Goal: Task Accomplishment & Management: Complete application form

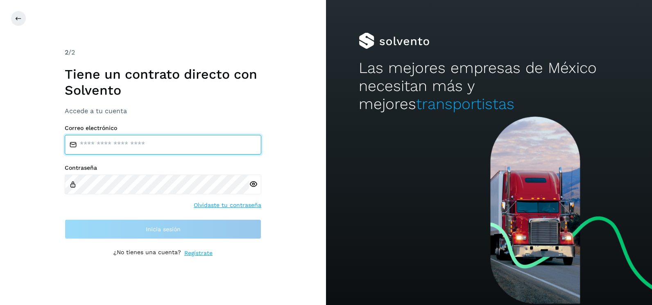
type input "**********"
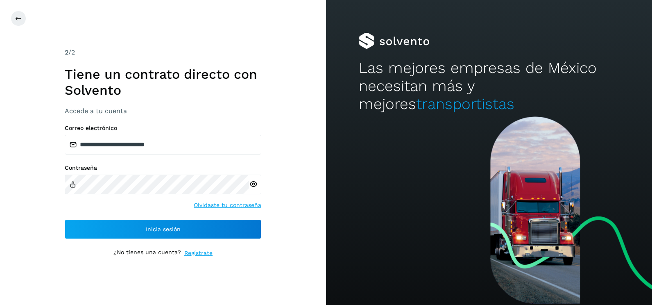
click at [299, 139] on div "**********" at bounding box center [163, 152] width 326 height 305
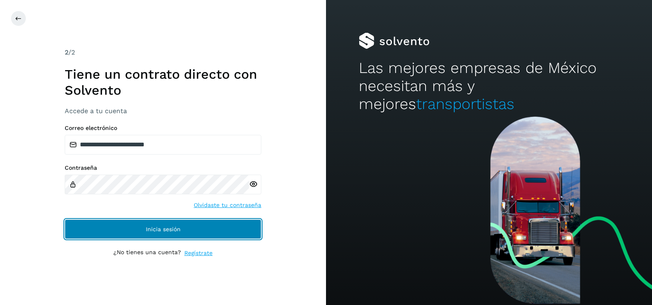
click at [251, 234] on button "Inicia sesión" at bounding box center [163, 229] width 196 height 20
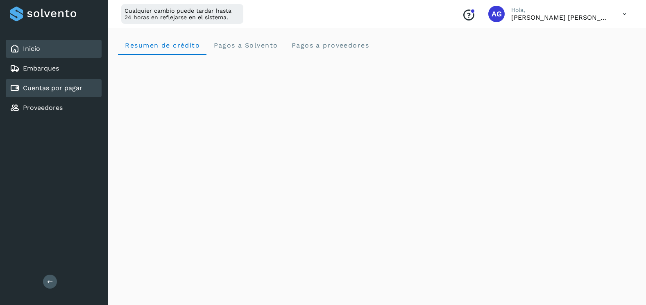
click at [39, 95] on div "Cuentas por pagar" at bounding box center [54, 88] width 96 height 18
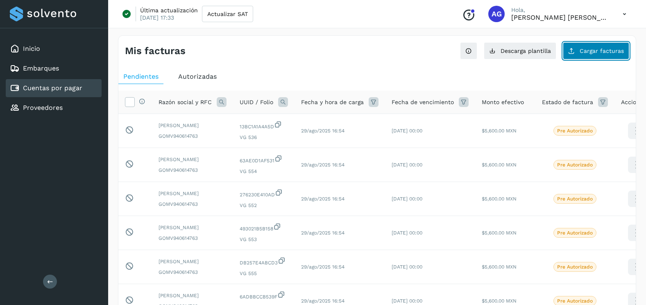
click at [592, 55] on button "Cargar facturas" at bounding box center [595, 50] width 66 height 17
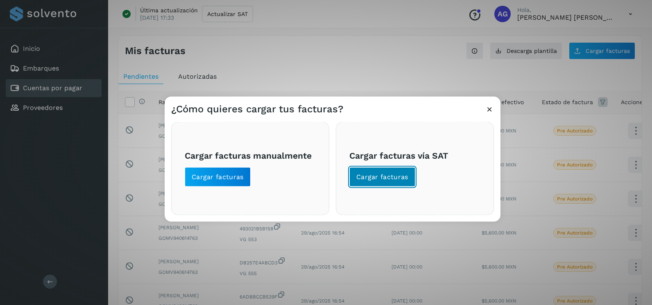
click at [386, 179] on span "Cargar facturas" at bounding box center [382, 176] width 52 height 9
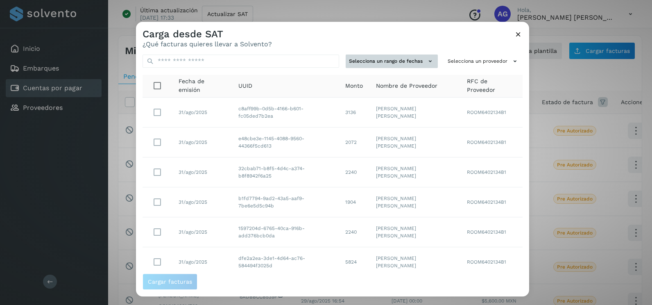
click at [426, 62] on icon at bounding box center [430, 61] width 9 height 9
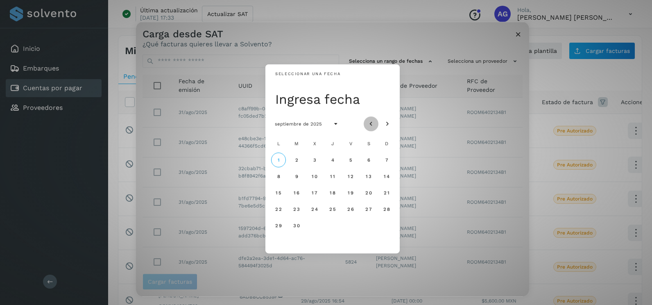
click at [373, 129] on button "Mes anterior" at bounding box center [371, 123] width 15 height 15
click at [389, 192] on span "17" at bounding box center [386, 193] width 6 height 6
click at [275, 212] on span "18" at bounding box center [278, 209] width 6 height 6
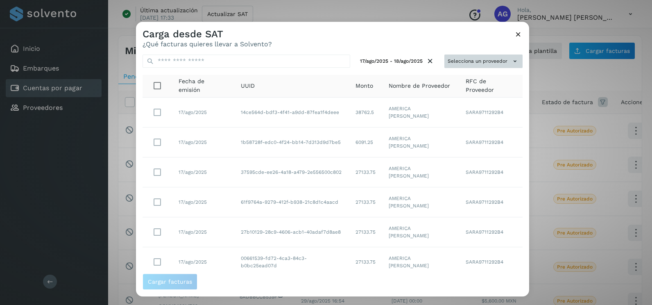
click at [487, 58] on button "Selecciona un proveedor" at bounding box center [483, 61] width 78 height 14
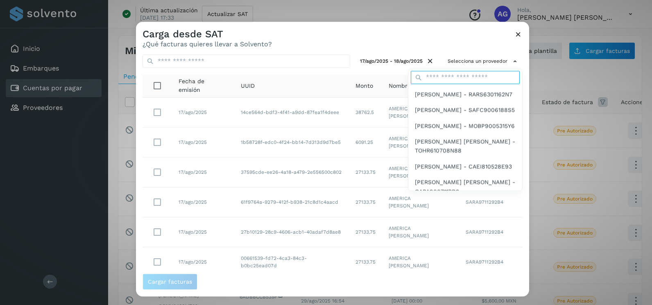
click at [475, 80] on input "text" at bounding box center [465, 77] width 109 height 13
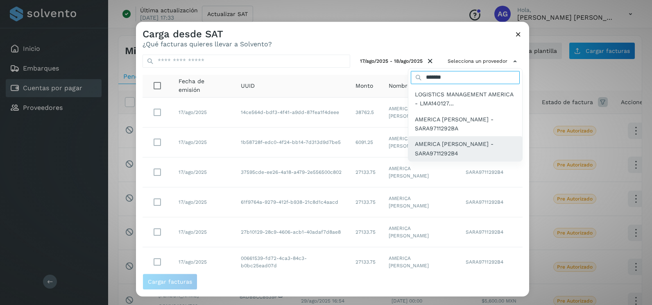
type input "*******"
click at [470, 145] on span "AMERICA SANCHEZ RIVERO - SARA9711292B4" at bounding box center [465, 149] width 101 height 18
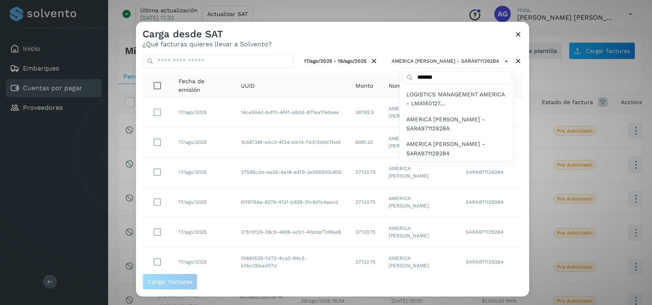
click at [470, 145] on span "AMERICA SANCHEZ RIVERO - SARA9711292B4" at bounding box center [456, 149] width 101 height 18
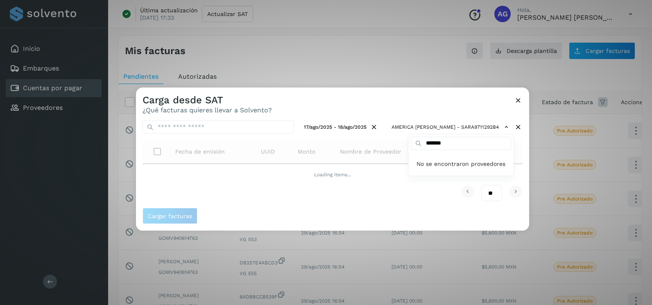
click at [363, 95] on div at bounding box center [462, 240] width 652 height 305
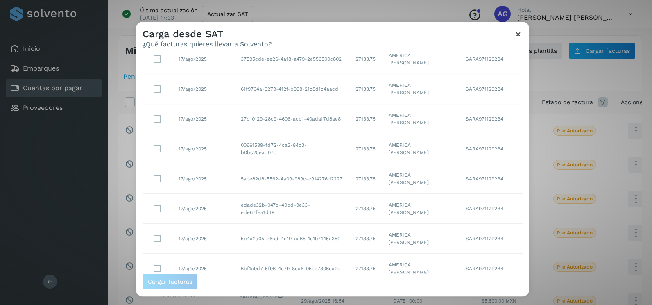
scroll to position [145, 0]
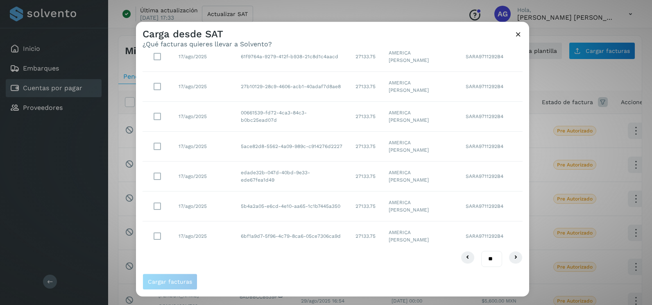
click at [487, 260] on select "** ** **" at bounding box center [491, 259] width 21 height 16
click at [486, 259] on select "** ** **" at bounding box center [491, 259] width 21 height 16
select select "**"
click at [481, 251] on select "** ** **" at bounding box center [491, 259] width 21 height 16
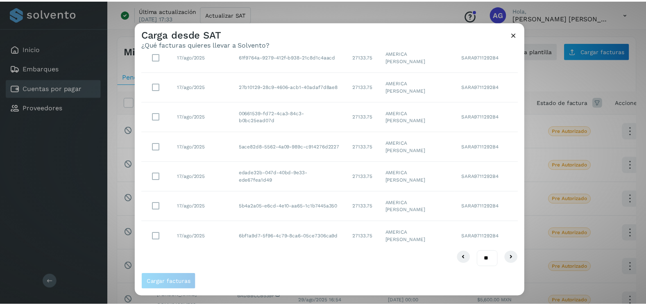
scroll to position [0, 0]
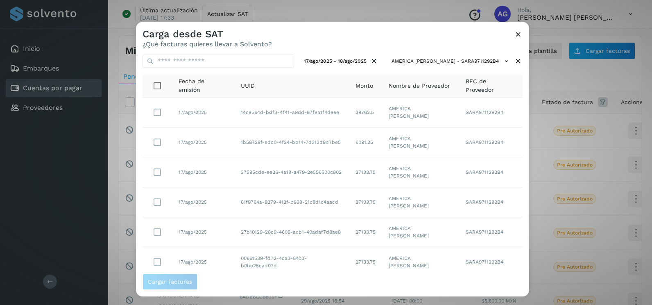
click at [517, 32] on icon at bounding box center [518, 34] width 9 height 9
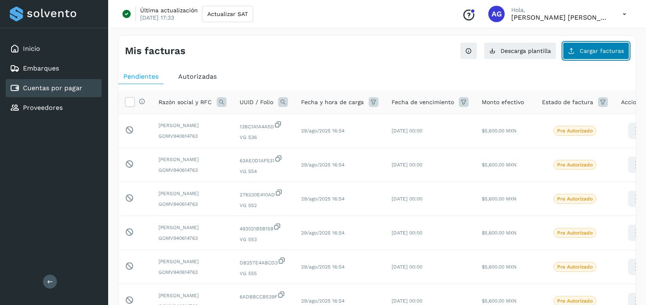
click at [582, 58] on button "Cargar facturas" at bounding box center [595, 50] width 66 height 17
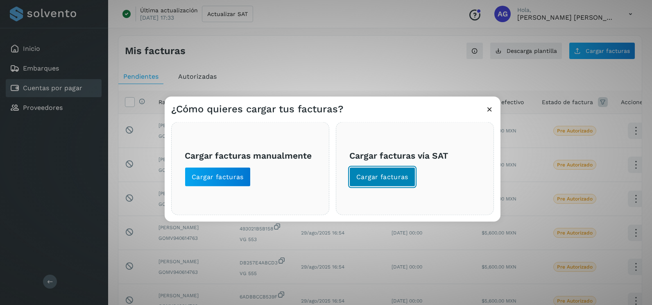
click at [399, 182] on button "Cargar facturas" at bounding box center [382, 177] width 66 height 20
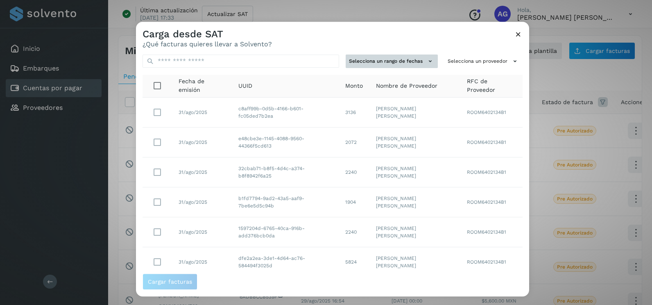
click at [402, 64] on button "Selecciona un rango de fechas" at bounding box center [392, 61] width 92 height 14
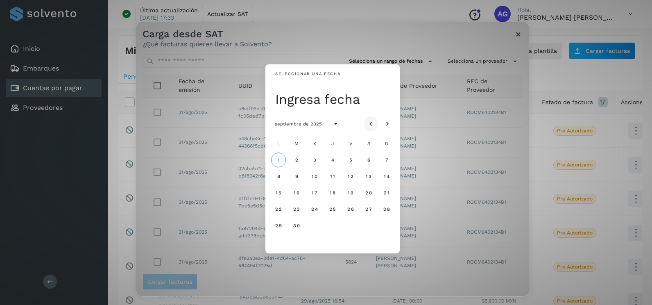
click at [373, 124] on icon "Mes anterior" at bounding box center [371, 124] width 8 height 8
click at [387, 191] on span "17" at bounding box center [386, 193] width 6 height 6
click at [274, 209] on button "18" at bounding box center [278, 208] width 15 height 15
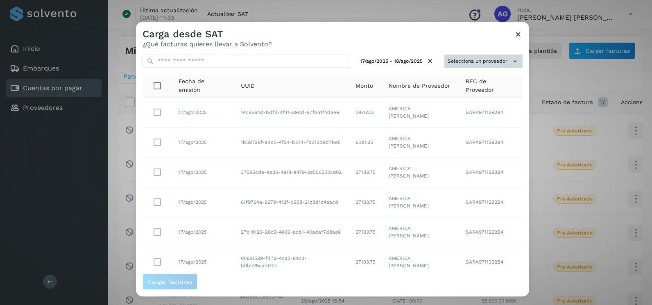
click at [480, 65] on button "Selecciona un proveedor" at bounding box center [483, 61] width 78 height 14
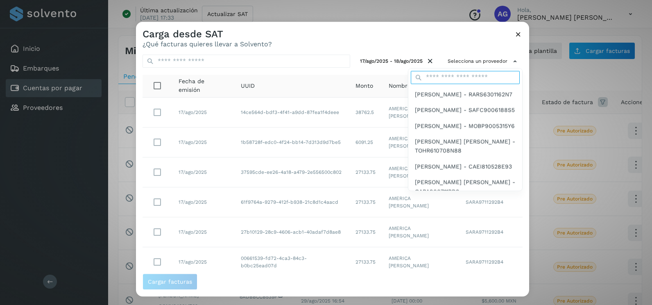
click at [464, 77] on input "text" at bounding box center [465, 77] width 109 height 13
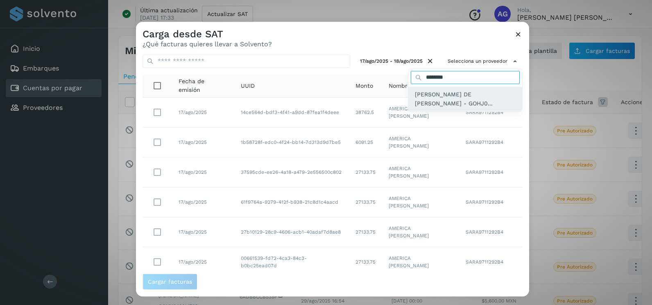
type input "*******"
click at [448, 95] on span "JOSE DE JESUS GONZALEZ HERNANDEZ - GOHJ0..." at bounding box center [465, 99] width 101 height 18
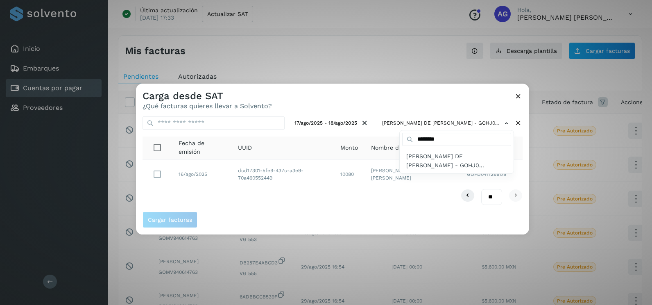
click at [282, 213] on div at bounding box center [462, 236] width 652 height 305
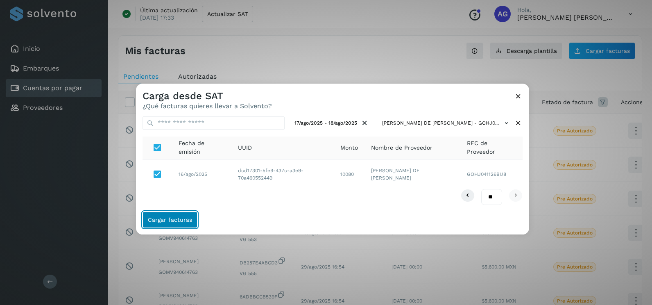
click at [171, 222] on span "Cargar facturas" at bounding box center [170, 220] width 44 height 6
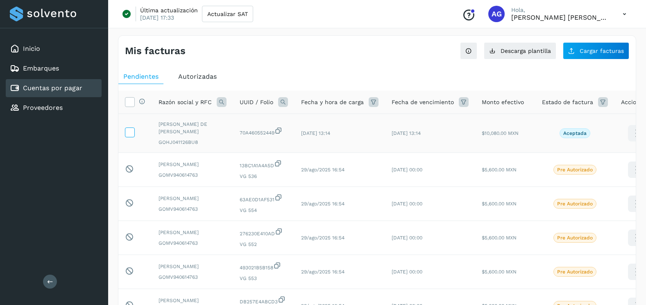
click at [129, 131] on icon at bounding box center [129, 131] width 9 height 9
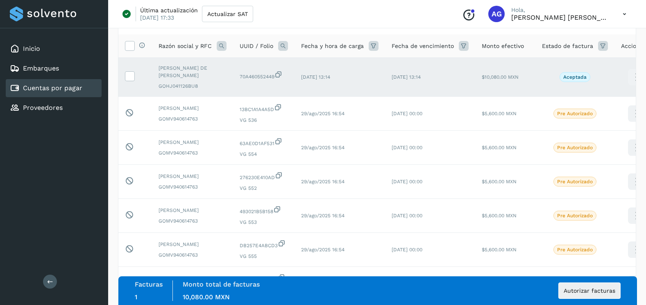
scroll to position [274, 0]
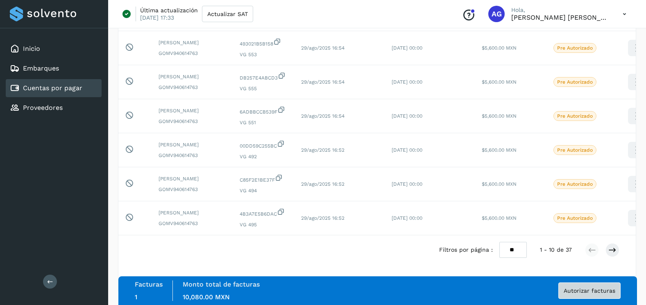
drag, startPoint x: 556, startPoint y: 286, endPoint x: 560, endPoint y: 289, distance: 4.7
click at [557, 287] on div "Autorizar facturas" at bounding box center [587, 290] width 66 height 16
click at [562, 289] on button "Autorizar facturas" at bounding box center [589, 290] width 62 height 16
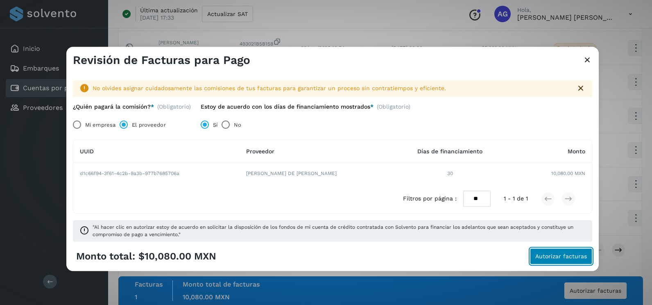
click at [565, 262] on button "Autorizar facturas" at bounding box center [561, 256] width 62 height 16
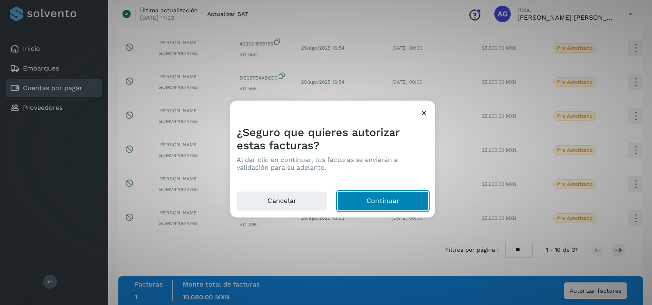
click at [427, 202] on button "Continuar" at bounding box center [382, 201] width 91 height 20
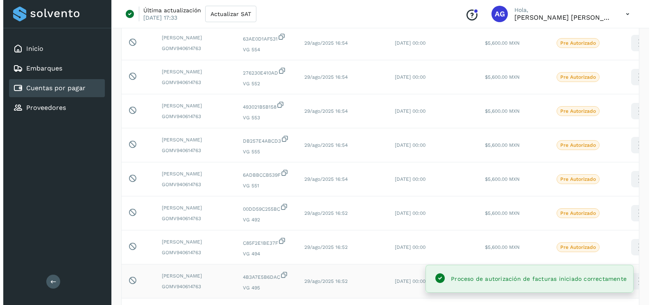
scroll to position [0, 0]
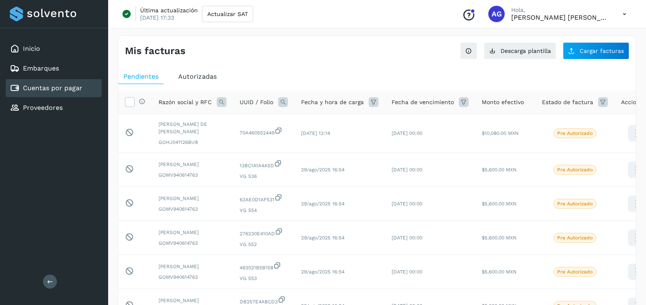
click at [611, 60] on div "Mis facturas Ver instrucciones para cargar Facturas Descarga plantilla Cargar f…" at bounding box center [377, 276] width 518 height 483
click at [608, 56] on button "Cargar facturas" at bounding box center [595, 50] width 66 height 17
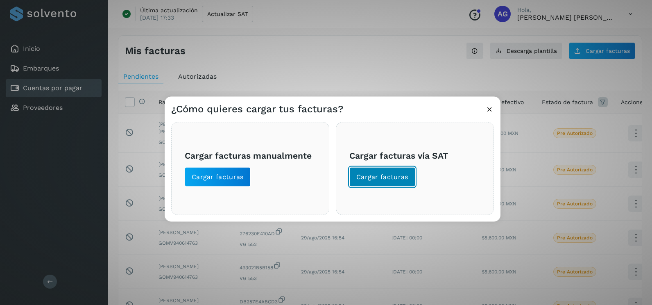
click at [389, 185] on button "Cargar facturas" at bounding box center [382, 177] width 66 height 20
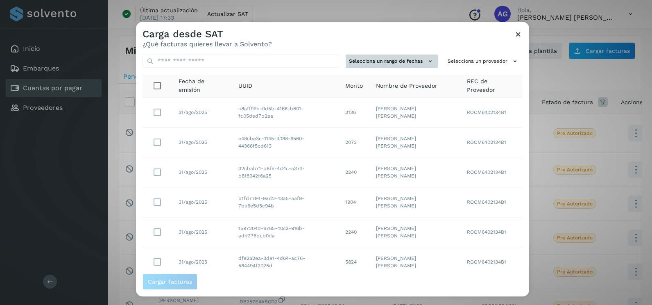
click at [419, 59] on button "Selecciona un rango de fechas" at bounding box center [392, 61] width 92 height 14
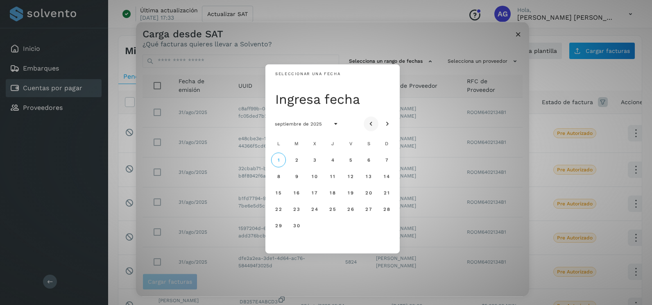
click at [375, 123] on icon "Mes anterior" at bounding box center [371, 124] width 8 height 8
click at [350, 176] on span "11" at bounding box center [350, 176] width 5 height 6
click at [372, 176] on button "12" at bounding box center [368, 176] width 15 height 15
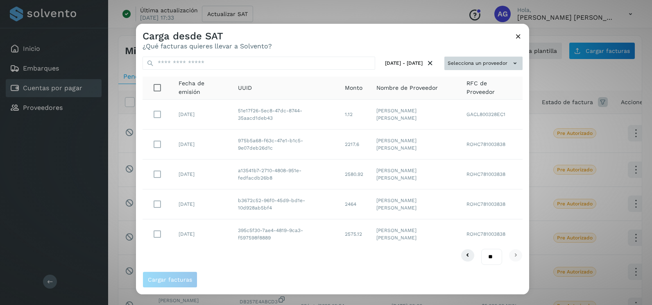
click at [506, 62] on button "Selecciona un proveedor" at bounding box center [483, 63] width 78 height 14
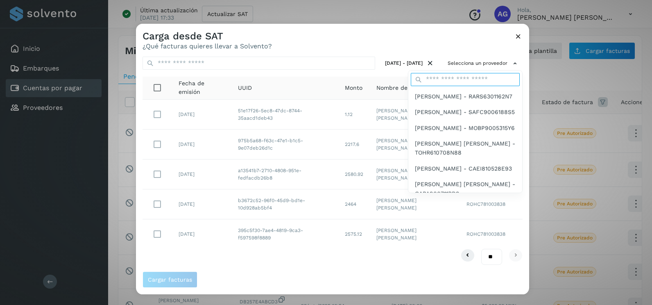
click at [473, 77] on input "text" at bounding box center [465, 79] width 109 height 13
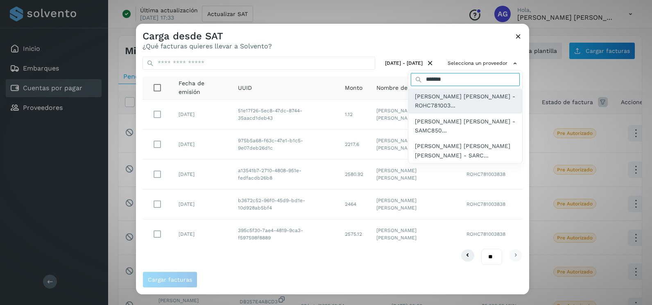
type input "*******"
click at [479, 103] on span "CLAUDIA RODRIGUEZ HERNANDEZ - ROHC781003..." at bounding box center [465, 101] width 101 height 18
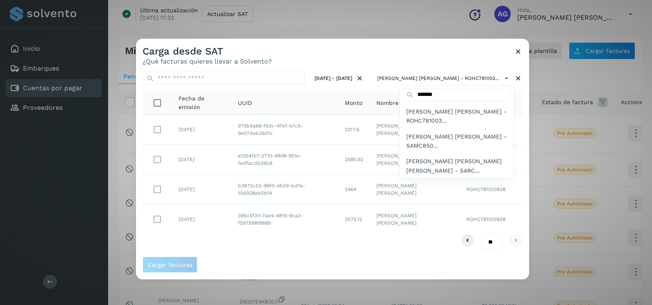
click at [418, 64] on div at bounding box center [462, 191] width 652 height 305
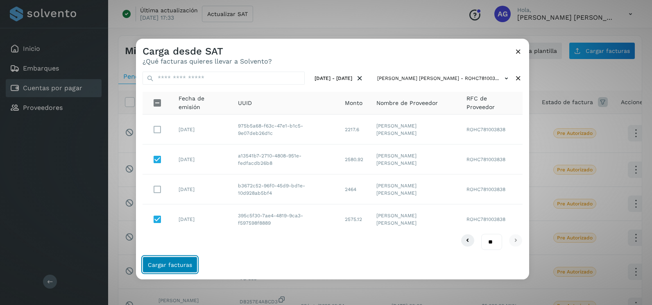
click at [177, 261] on span "Cargar facturas" at bounding box center [170, 264] width 44 height 6
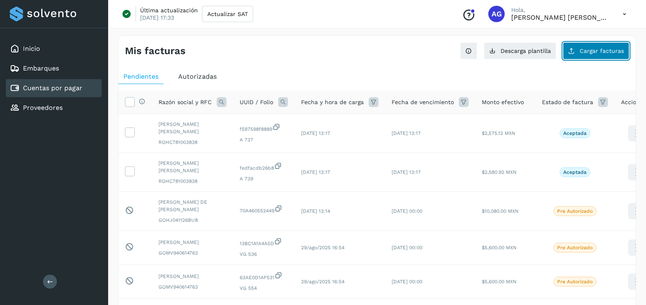
click at [585, 55] on button "Cargar facturas" at bounding box center [595, 50] width 66 height 17
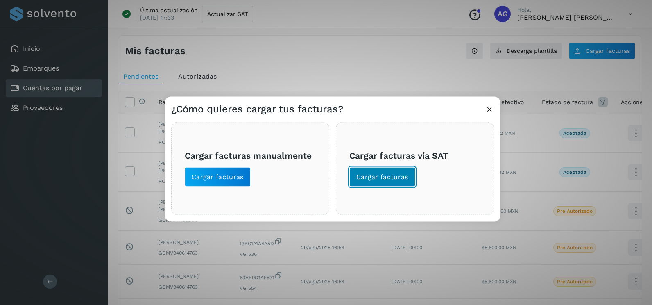
click at [402, 180] on span "Cargar facturas" at bounding box center [382, 176] width 52 height 9
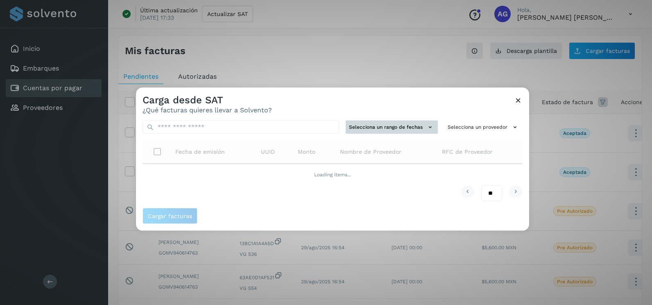
click at [388, 128] on button "Selecciona un rango de fechas" at bounding box center [392, 127] width 92 height 14
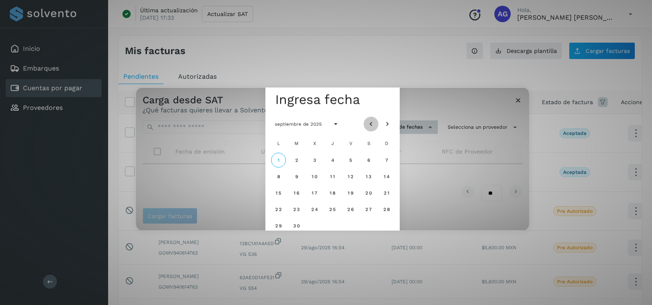
click at [370, 124] on icon "Mes anterior" at bounding box center [371, 124] width 8 height 8
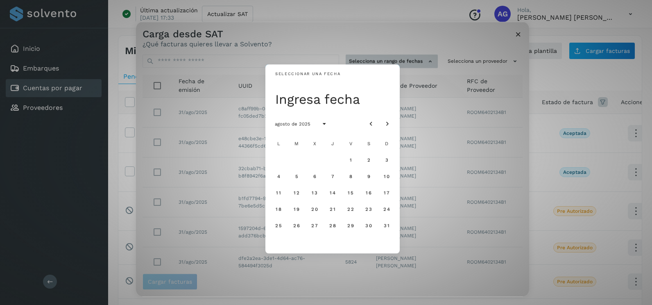
click at [370, 124] on icon "Mes anterior" at bounding box center [371, 124] width 8 height 8
click at [314, 227] on span "30" at bounding box center [314, 225] width 7 height 6
click at [335, 226] on span "31" at bounding box center [332, 225] width 6 height 6
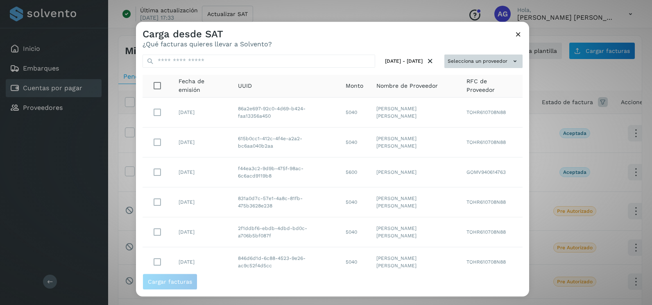
click at [478, 57] on button "Selecciona un proveedor" at bounding box center [483, 61] width 78 height 14
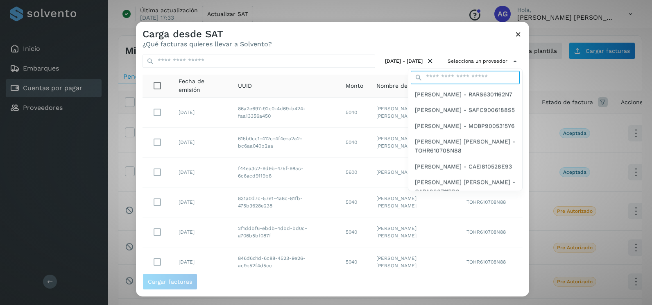
click at [456, 75] on input "text" at bounding box center [465, 77] width 109 height 13
type input "*******"
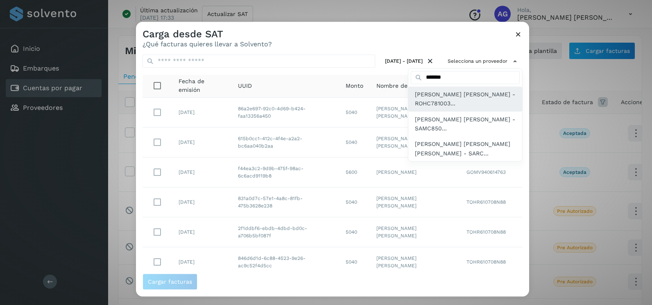
click at [462, 106] on span "CLAUDIA RODRIGUEZ HERNANDEZ - ROHC781003..." at bounding box center [465, 99] width 101 height 18
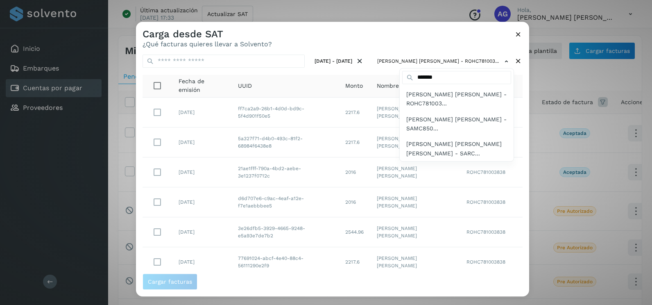
click at [516, 148] on div at bounding box center [462, 174] width 652 height 305
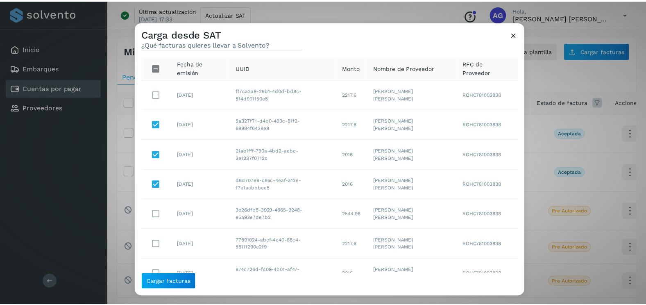
scroll to position [4, 0]
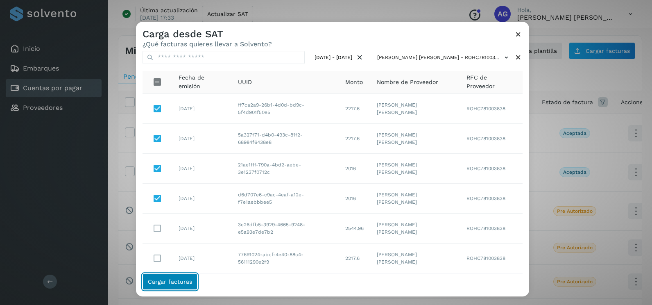
click at [178, 279] on span "Cargar facturas" at bounding box center [170, 281] width 44 height 6
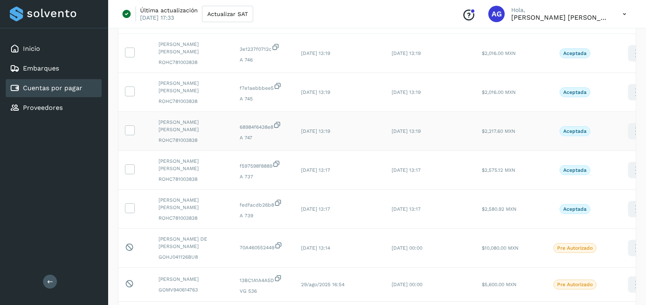
scroll to position [205, 0]
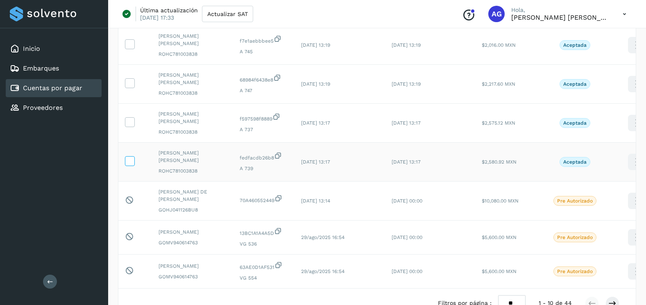
click at [129, 161] on icon at bounding box center [129, 160] width 9 height 9
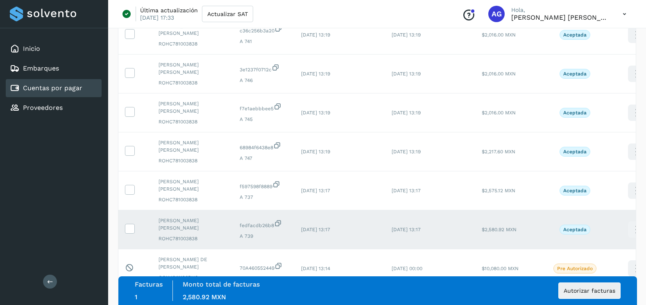
scroll to position [123, 0]
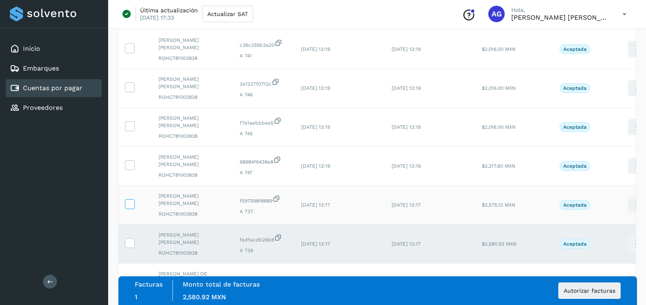
click at [133, 206] on icon at bounding box center [129, 203] width 9 height 9
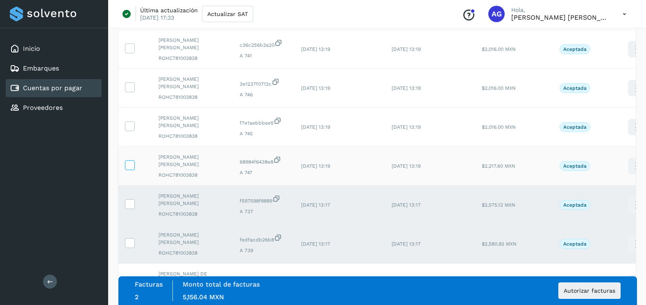
click at [133, 164] on icon at bounding box center [129, 164] width 9 height 9
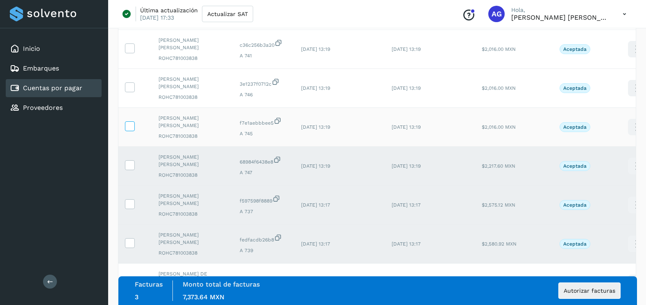
click at [134, 126] on label at bounding box center [130, 126] width 10 height 10
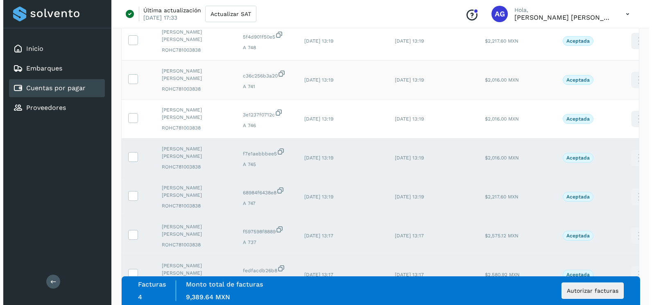
scroll to position [0, 0]
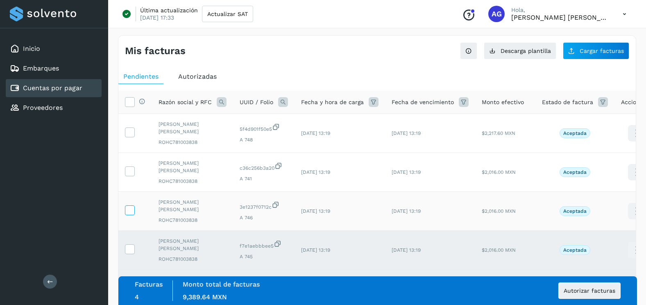
click at [132, 208] on icon at bounding box center [129, 209] width 9 height 9
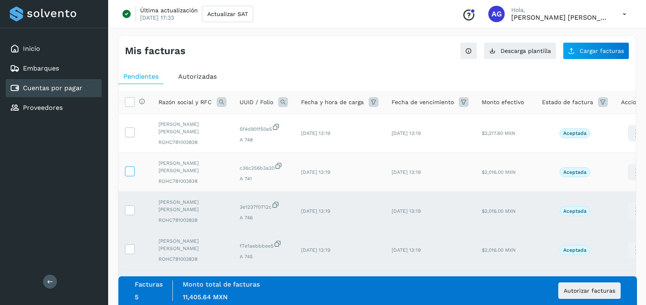
click at [131, 172] on icon at bounding box center [129, 170] width 9 height 9
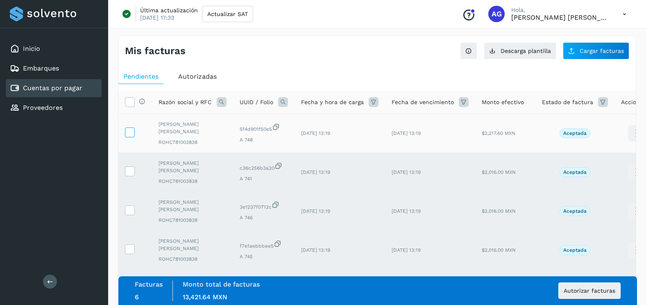
click at [133, 133] on icon at bounding box center [129, 131] width 9 height 9
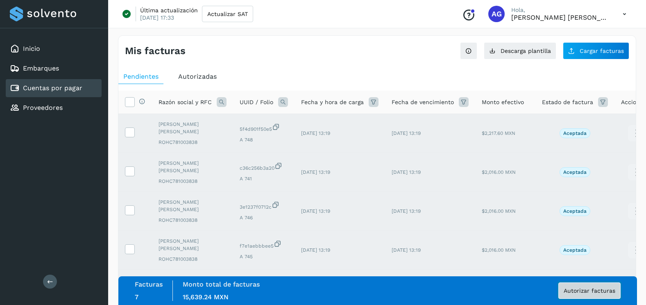
click at [575, 295] on button "Autorizar facturas" at bounding box center [589, 290] width 62 height 16
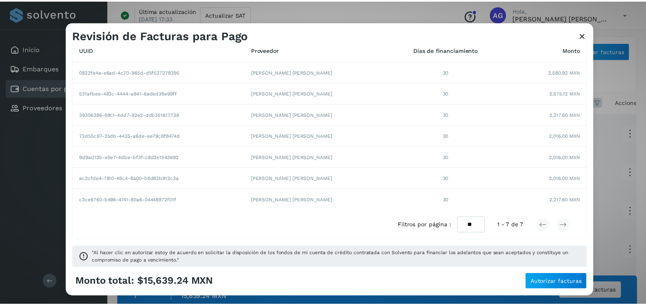
scroll to position [77, 0]
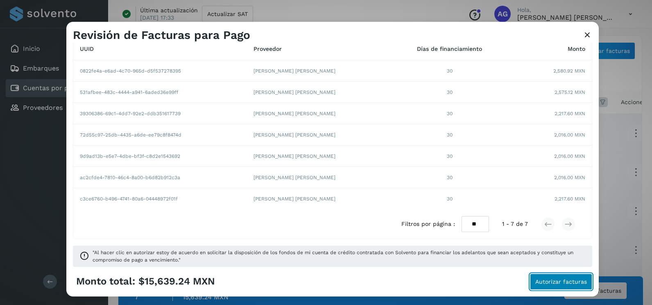
click at [576, 280] on span "Autorizar facturas" at bounding box center [561, 281] width 52 height 6
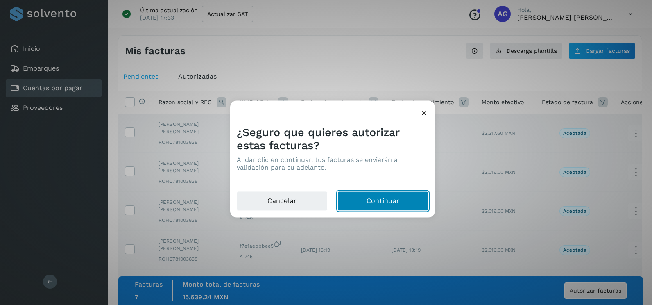
click at [388, 209] on button "Continuar" at bounding box center [382, 201] width 91 height 20
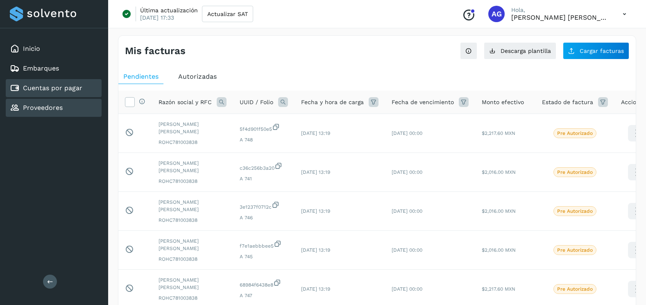
click at [69, 106] on div "Proveedores" at bounding box center [54, 108] width 96 height 18
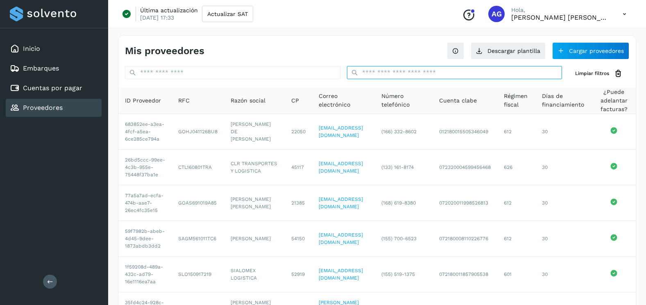
click at [429, 77] on input "text" at bounding box center [454, 72] width 215 height 13
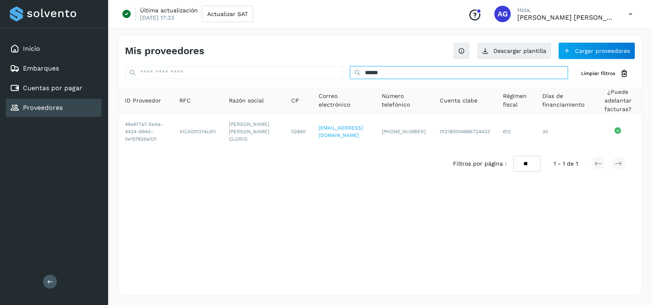
type input "******"
